Goal: Task Accomplishment & Management: Complete application form

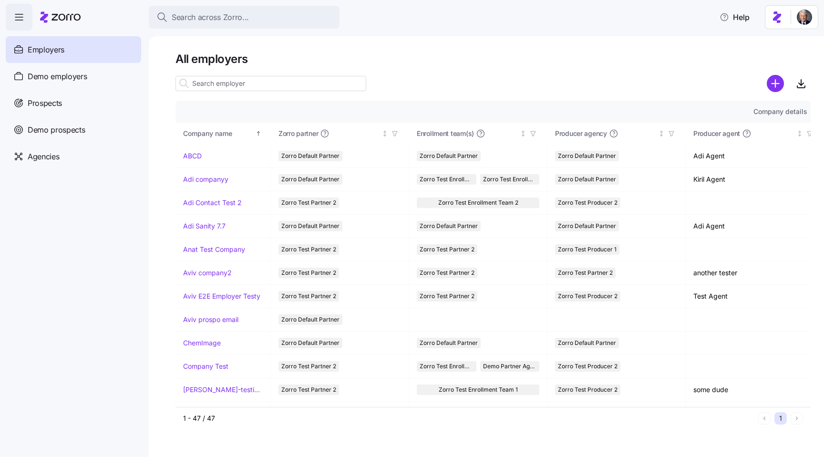
click at [334, 49] on div "All employers Company details Benefit status Company name Zorro partner Enrollm…" at bounding box center [487, 246] width 676 height 421
click at [288, 11] on button "Search across Zorro..." at bounding box center [244, 17] width 191 height 23
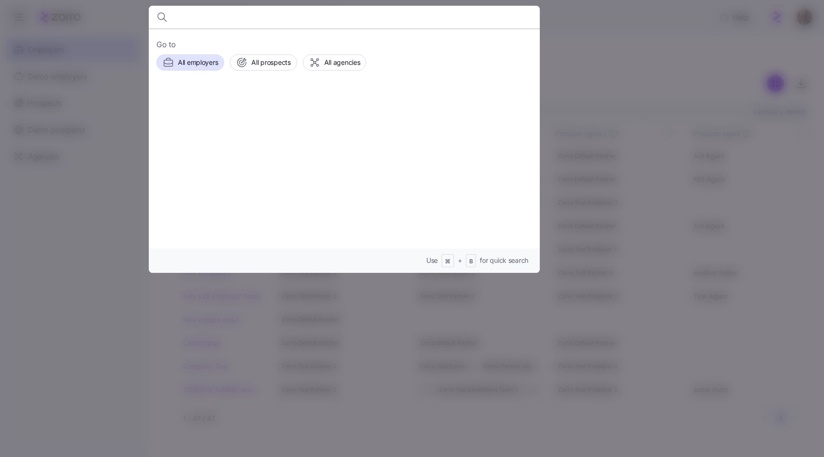
click at [585, 30] on div at bounding box center [412, 228] width 824 height 457
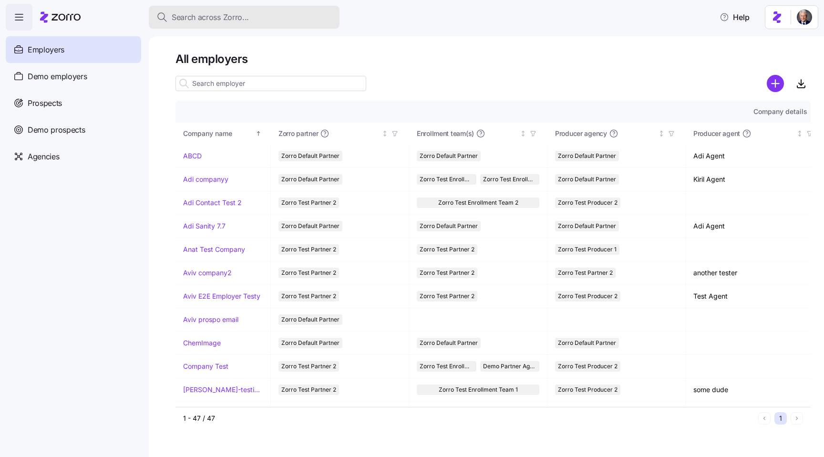
click at [205, 16] on span "Search across Zorro..." at bounding box center [210, 17] width 77 height 12
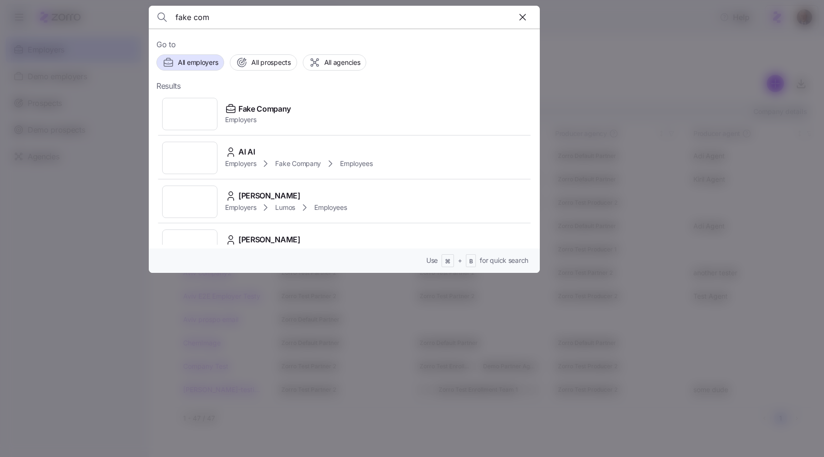
type input "fake com"
click at [104, 71] on div at bounding box center [412, 228] width 824 height 457
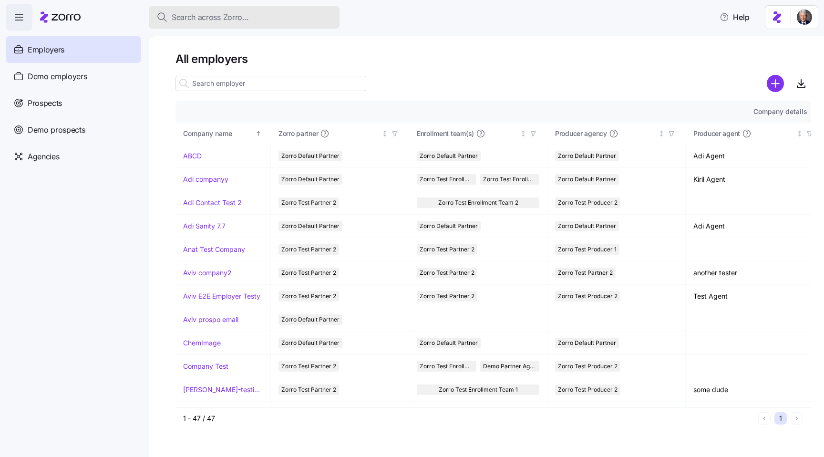
click at [188, 13] on span "Search across Zorro..." at bounding box center [210, 17] width 77 height 12
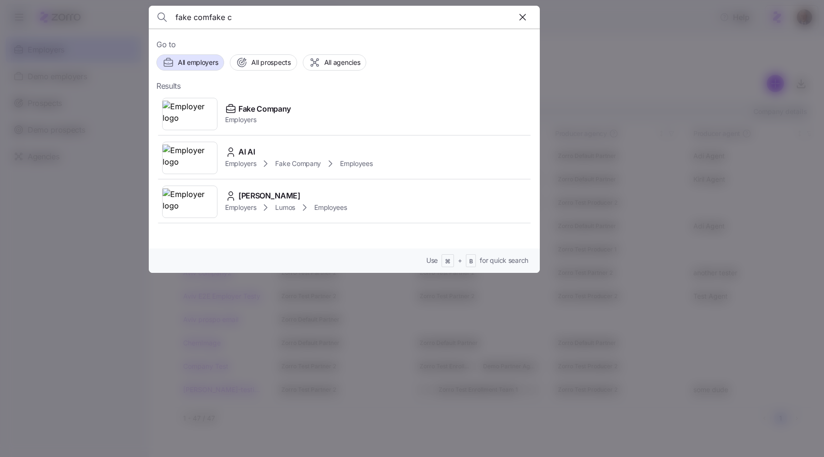
click at [214, 15] on input "fake comfake c" at bounding box center [298, 17] width 244 height 23
type input "fake com"
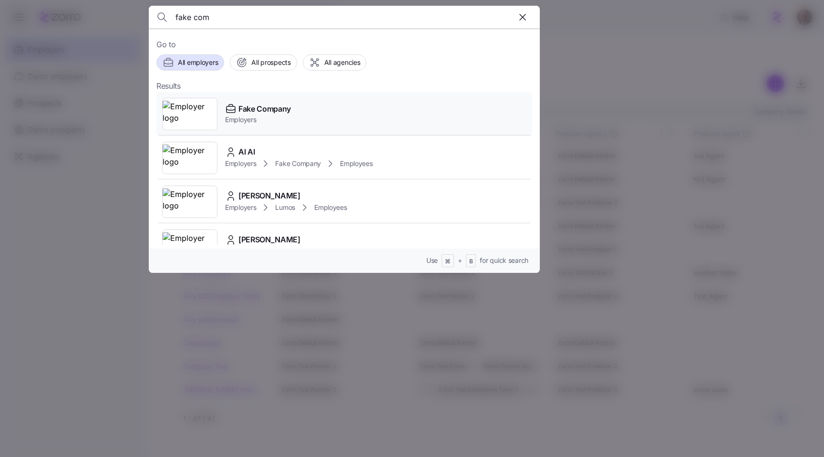
click at [298, 115] on div "Fake Company Employers" at bounding box center [344, 114] width 376 height 44
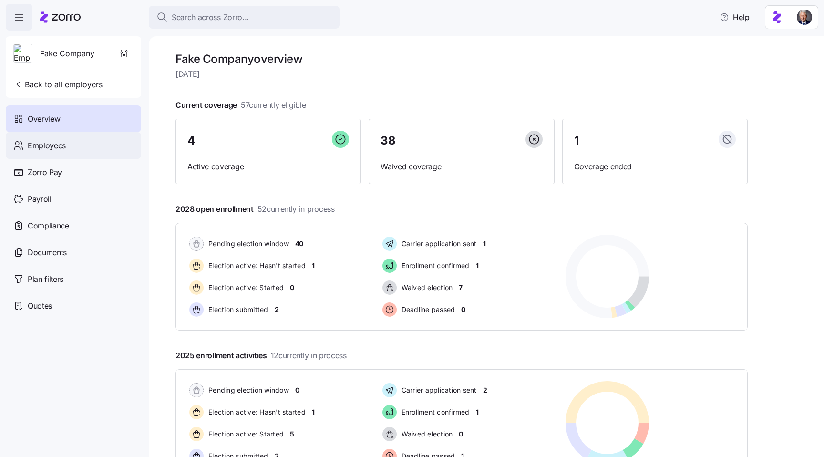
click at [46, 142] on span "Employees" at bounding box center [47, 146] width 38 height 12
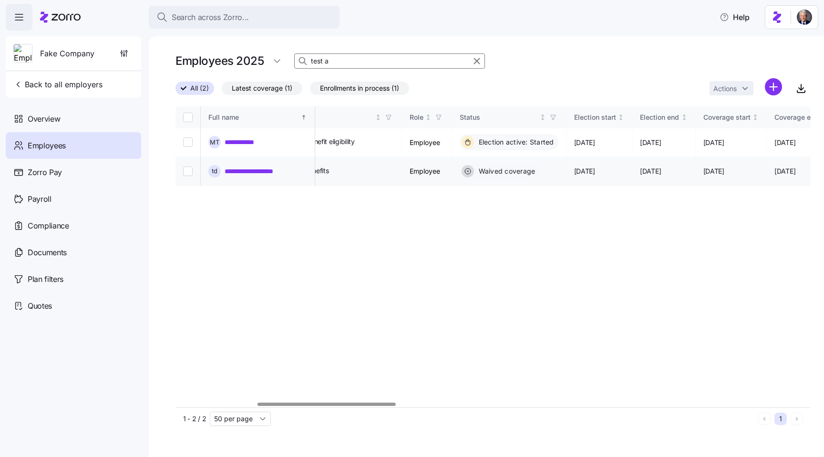
scroll to position [0, 390]
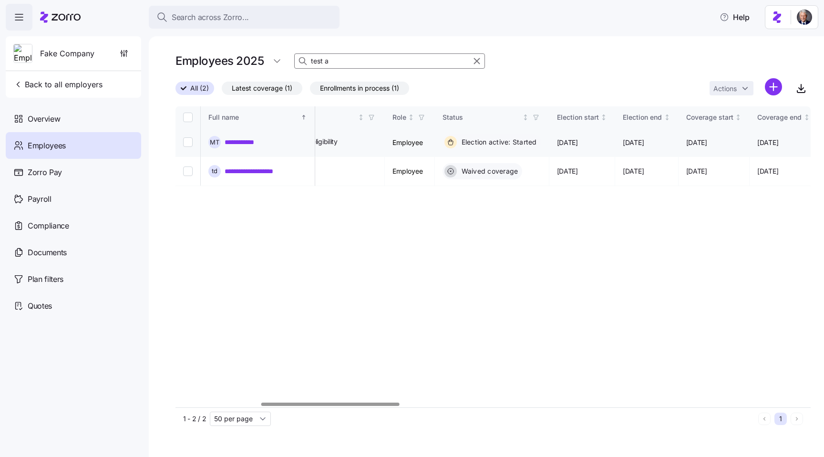
click at [239, 139] on link "**********" at bounding box center [245, 142] width 41 height 10
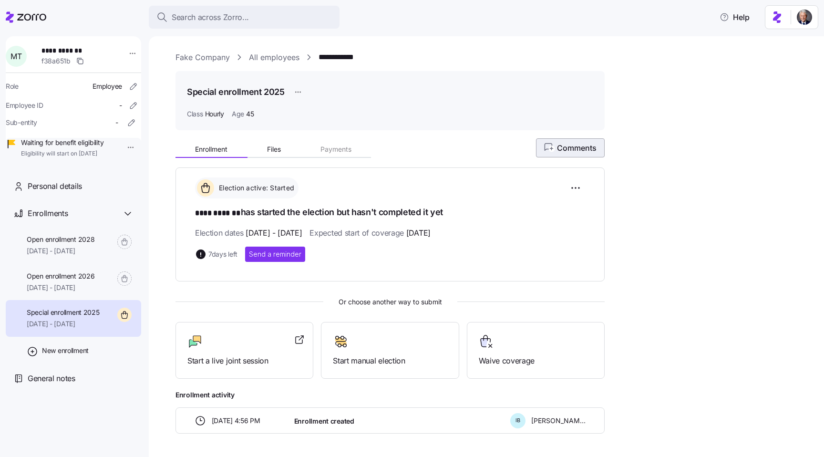
click at [575, 144] on span "Comments" at bounding box center [570, 147] width 52 height 11
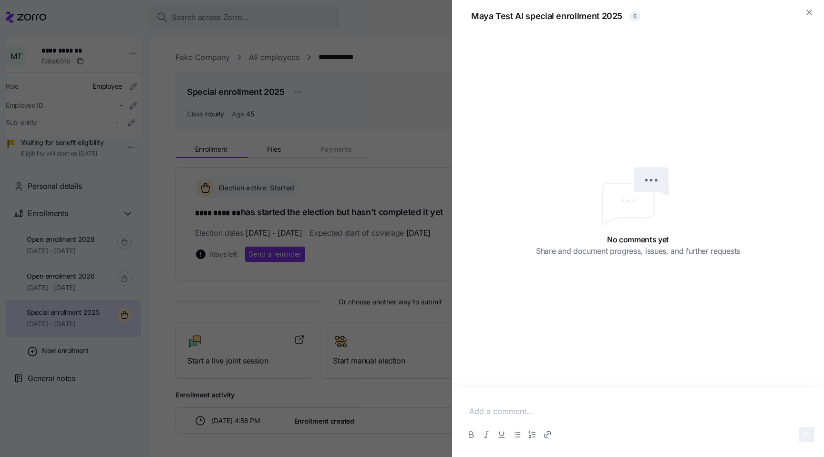
click at [496, 410] on p at bounding box center [638, 412] width 338 height 12
click at [805, 437] on icon "button" at bounding box center [807, 435] width 8 height 8
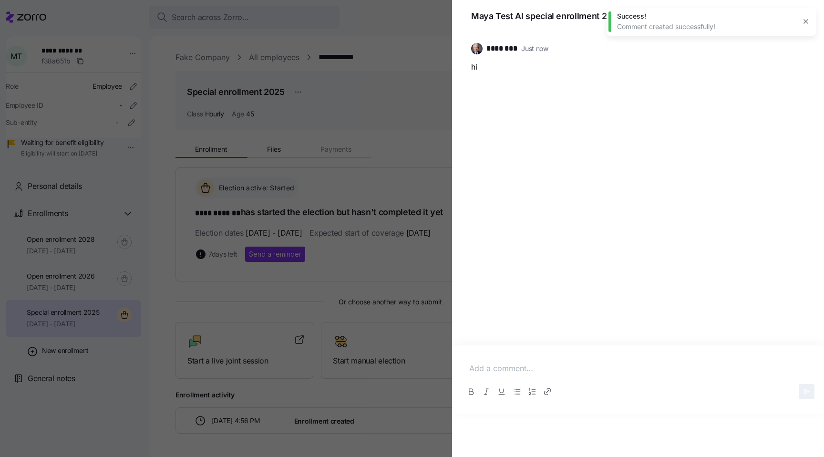
click at [805, 22] on icon "button" at bounding box center [806, 22] width 8 height 8
click at [797, 52] on icon "button" at bounding box center [797, 47] width 11 height 11
click at [635, 14] on span "1" at bounding box center [636, 15] width 2 height 11
click at [797, 47] on icon "button" at bounding box center [797, 47] width 11 height 11
click at [775, 79] on div "Edit" at bounding box center [781, 84] width 40 height 15
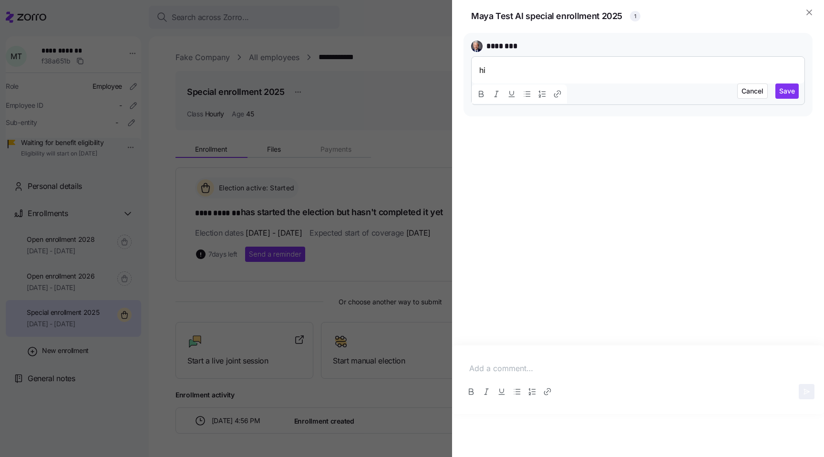
click at [747, 69] on p "hi" at bounding box center [638, 70] width 318 height 12
click at [736, 92] on div "Cancel Save" at bounding box center [638, 93] width 333 height 21
click at [758, 92] on span "Cancel" at bounding box center [753, 91] width 22 height 10
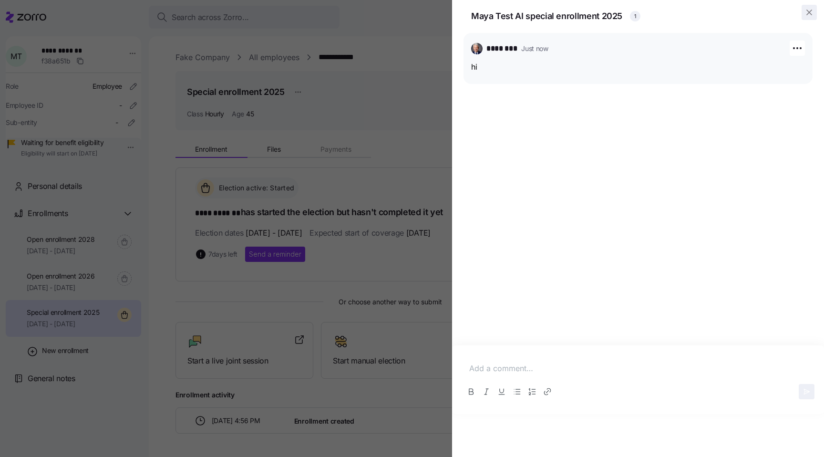
click at [812, 11] on icon "button" at bounding box center [810, 13] width 10 height 10
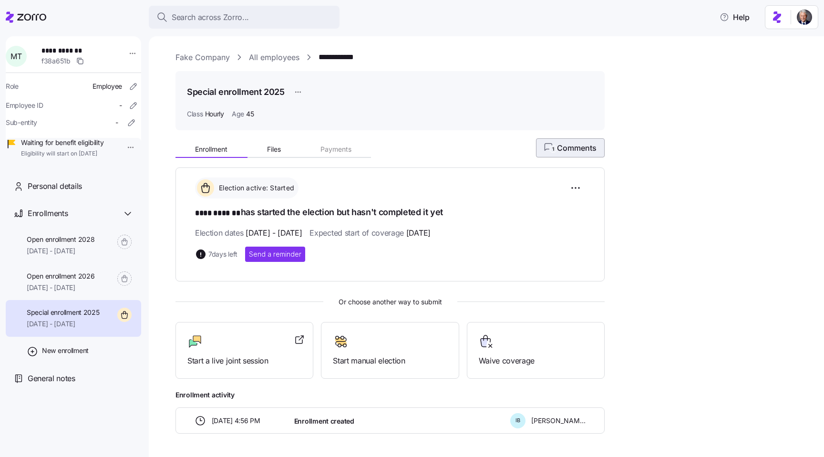
click at [565, 146] on span "1 Comments" at bounding box center [570, 147] width 52 height 11
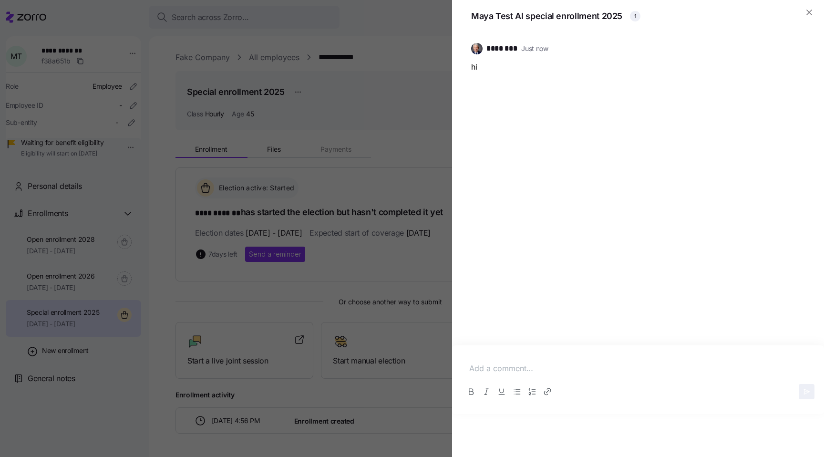
click at [508, 368] on p at bounding box center [638, 369] width 338 height 12
click at [374, 300] on div at bounding box center [412, 228] width 824 height 457
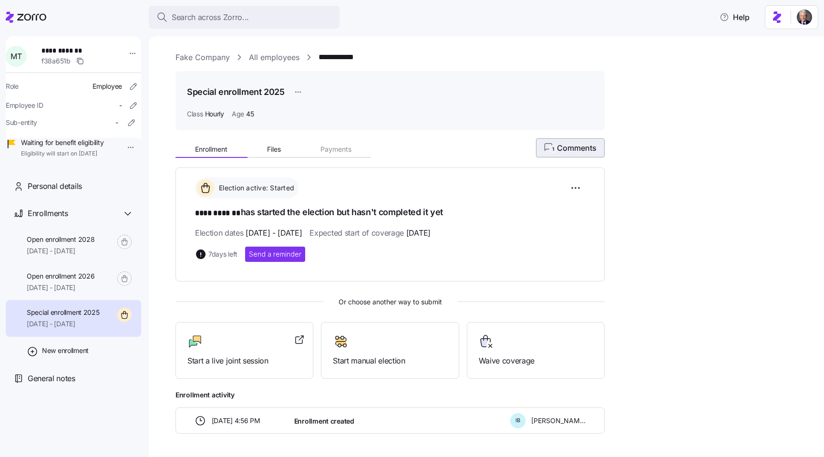
click at [564, 153] on span "1 Comments" at bounding box center [570, 147] width 52 height 11
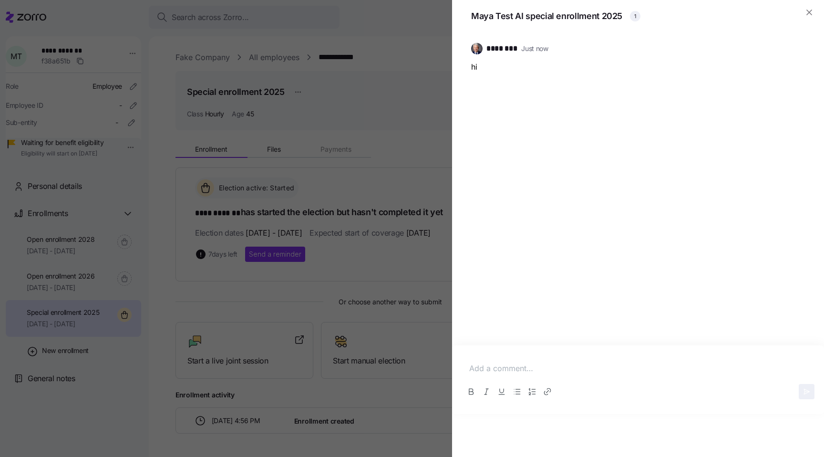
click at [385, 378] on div at bounding box center [412, 228] width 824 height 457
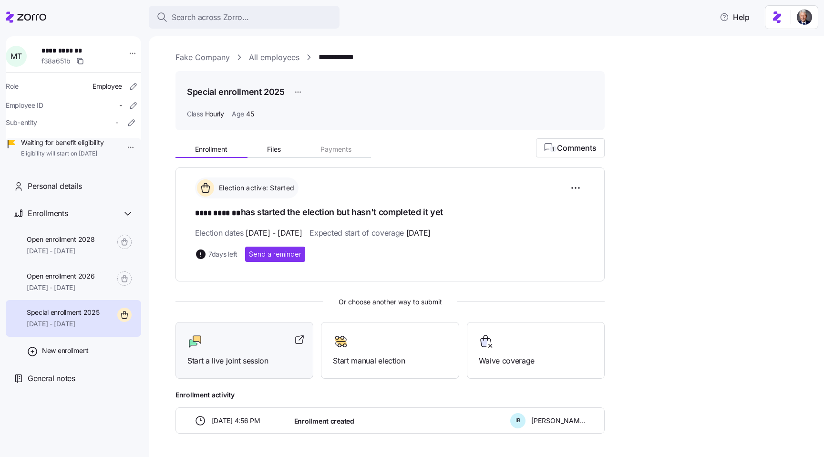
click at [251, 355] on span "Start a live joint session" at bounding box center [244, 361] width 114 height 12
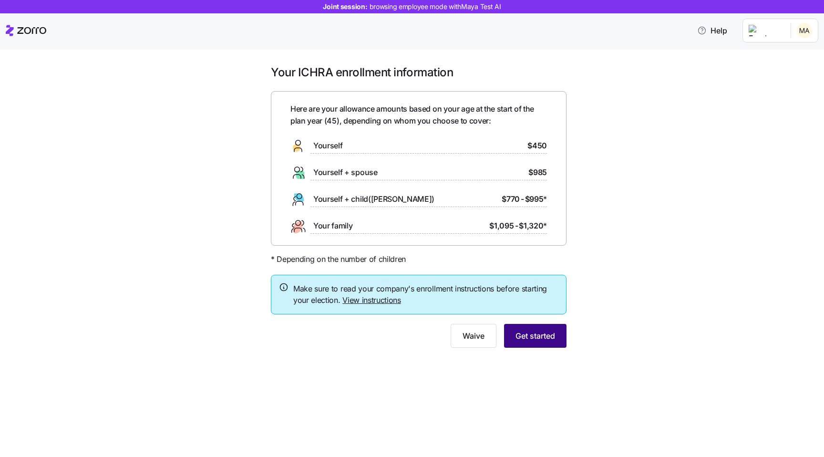
click at [540, 339] on span "Get started" at bounding box center [536, 335] width 40 height 11
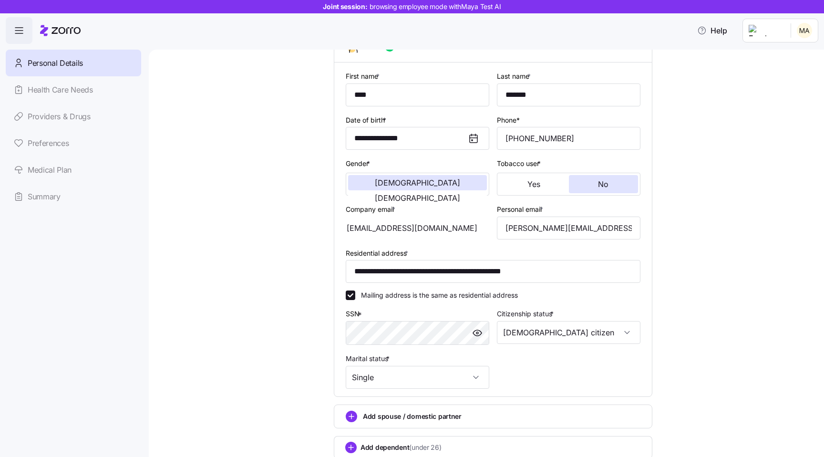
scroll to position [149, 0]
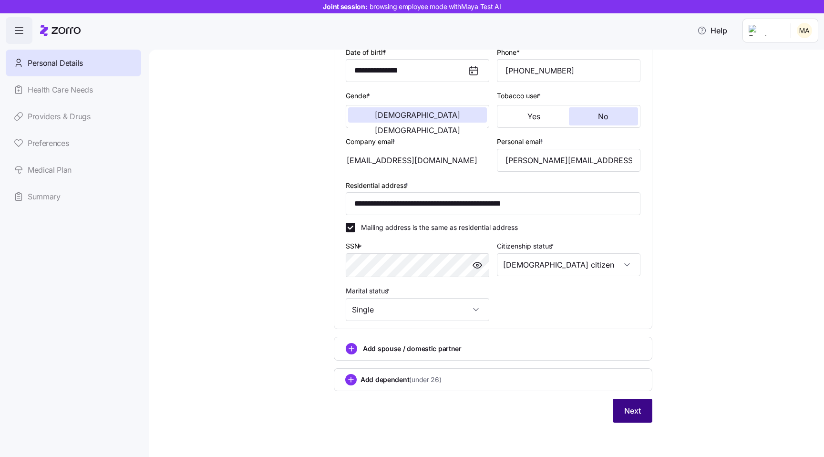
click at [632, 411] on span "Next" at bounding box center [632, 410] width 17 height 11
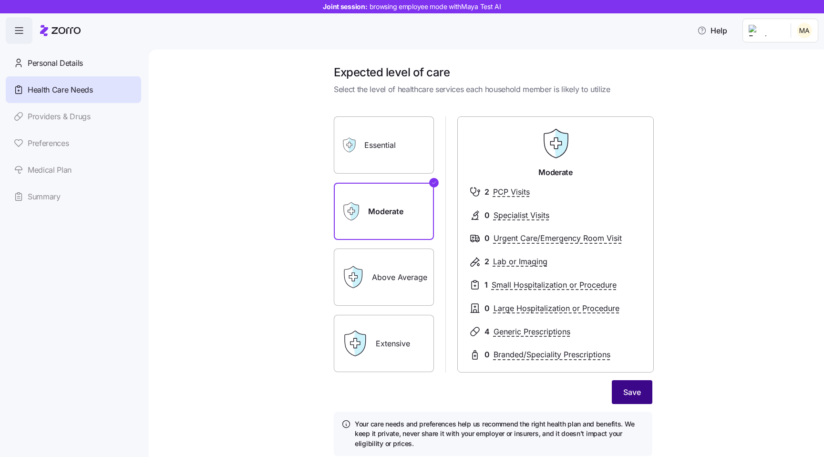
click at [635, 391] on span "Save" at bounding box center [633, 391] width 18 height 11
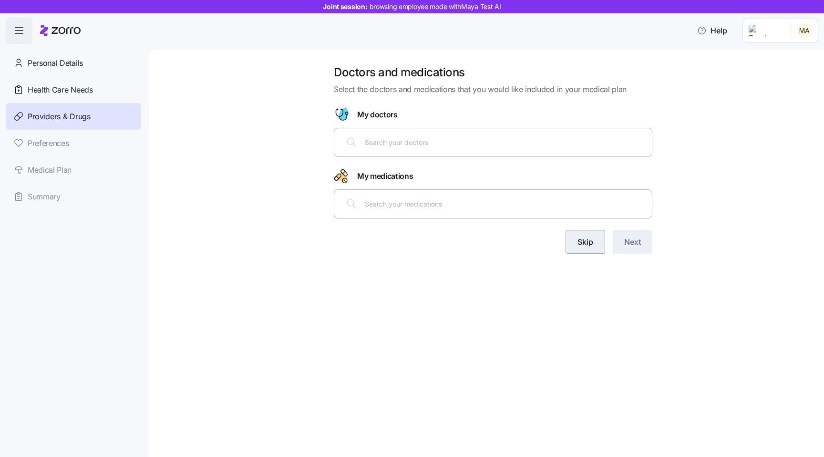
click at [584, 234] on button "Skip" at bounding box center [586, 242] width 40 height 24
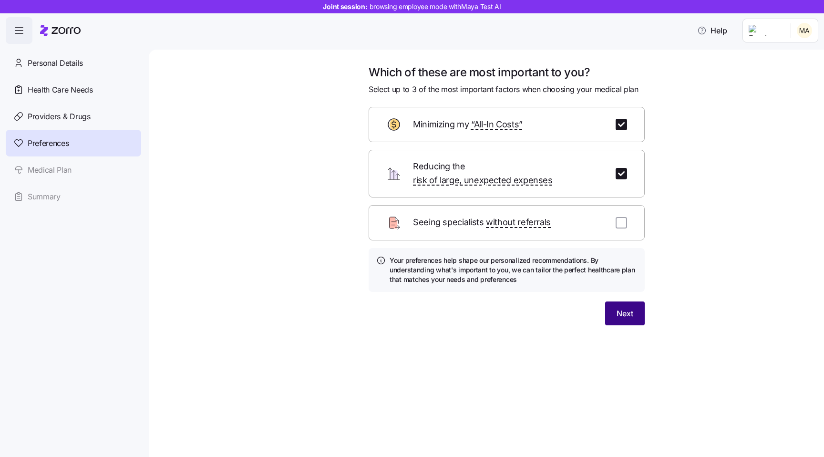
click at [624, 308] on span "Next" at bounding box center [625, 313] width 17 height 11
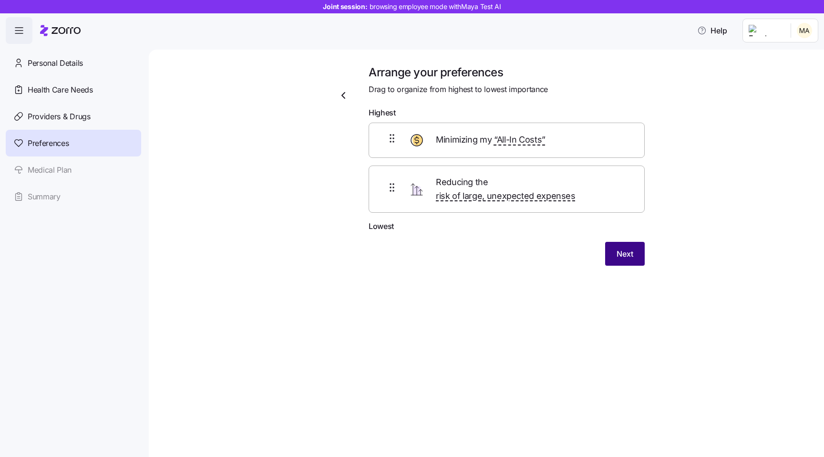
click at [621, 251] on button "Next" at bounding box center [625, 254] width 40 height 24
